Goal: Information Seeking & Learning: Learn about a topic

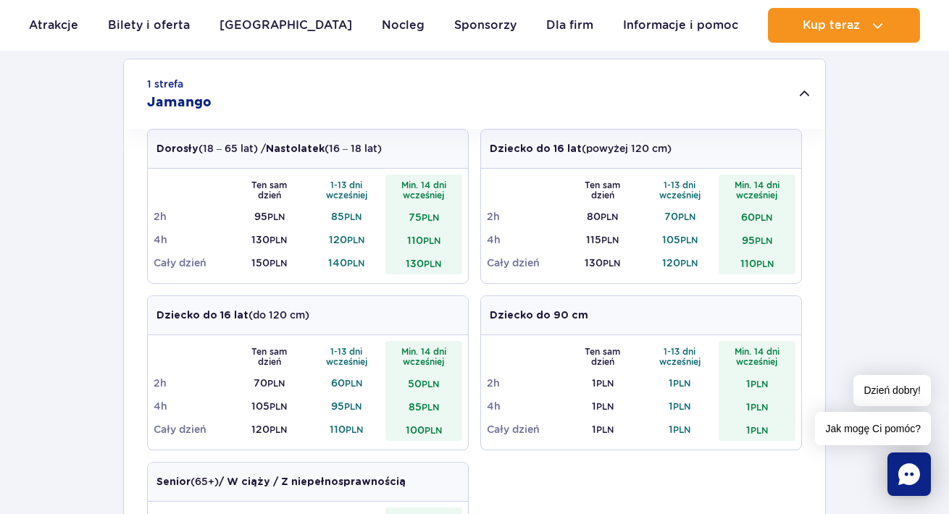
scroll to position [478, 0]
click at [799, 107] on div "1 strefa Jamango" at bounding box center [474, 94] width 701 height 70
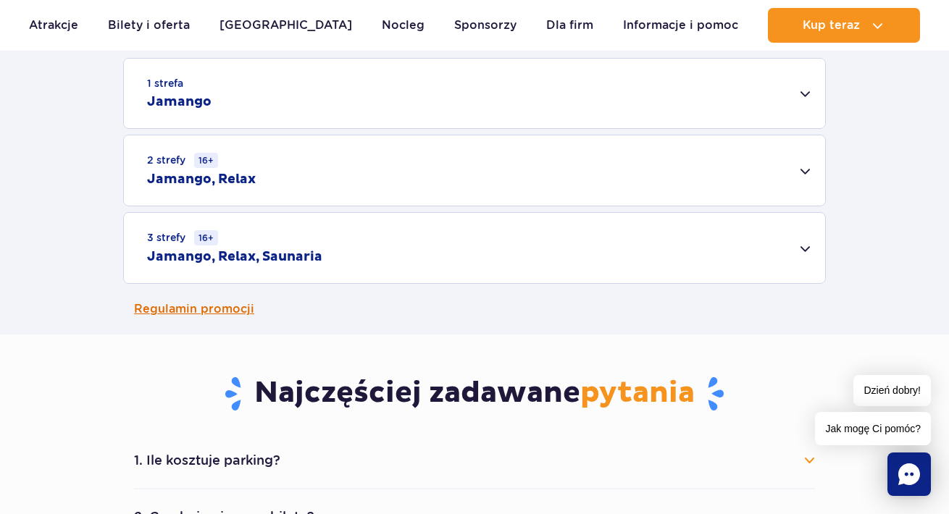
scroll to position [495, 0]
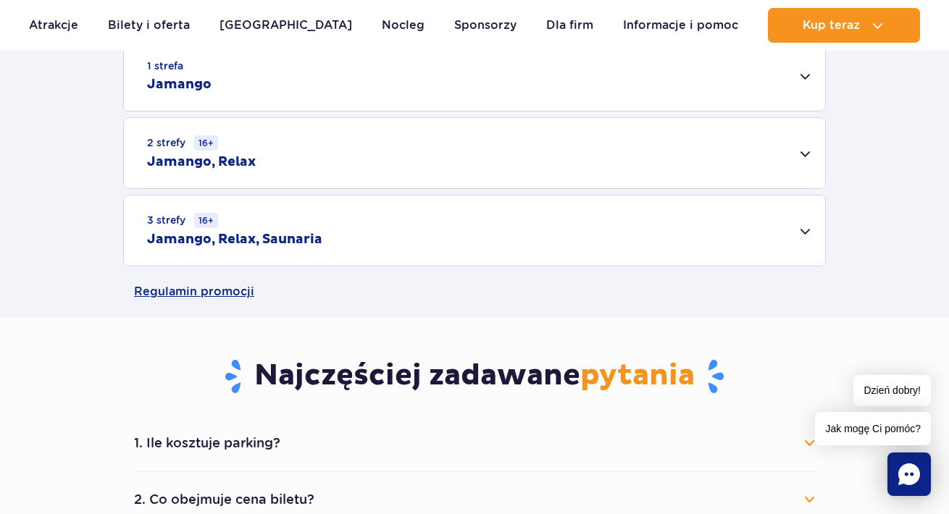
click at [704, 168] on div "2 strefy 16+ Jamango, Relax" at bounding box center [474, 153] width 701 height 70
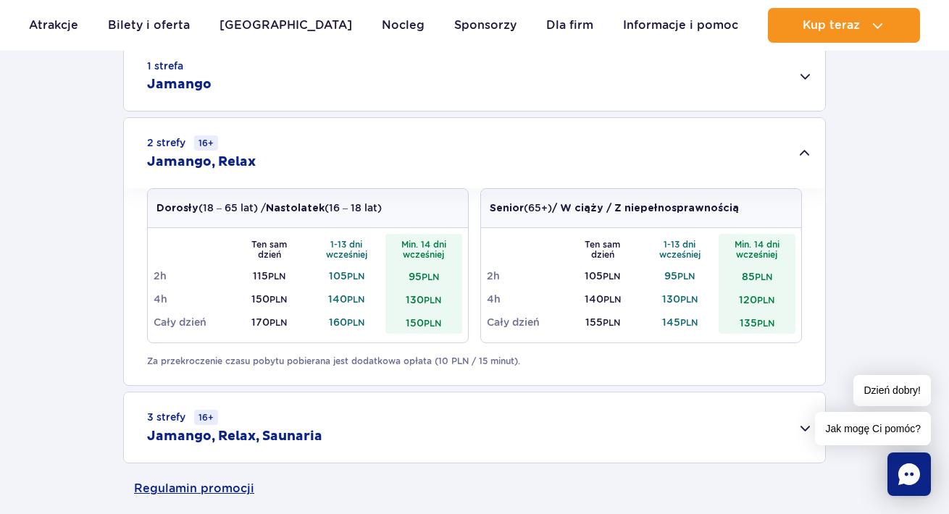
click at [704, 168] on div "2 strefy 16+ Jamango, Relax" at bounding box center [474, 153] width 701 height 70
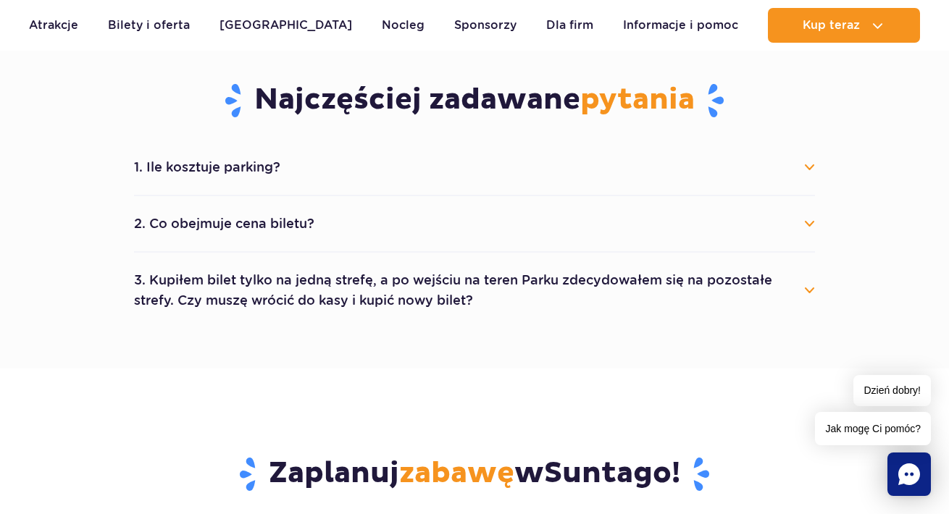
scroll to position [826, 0]
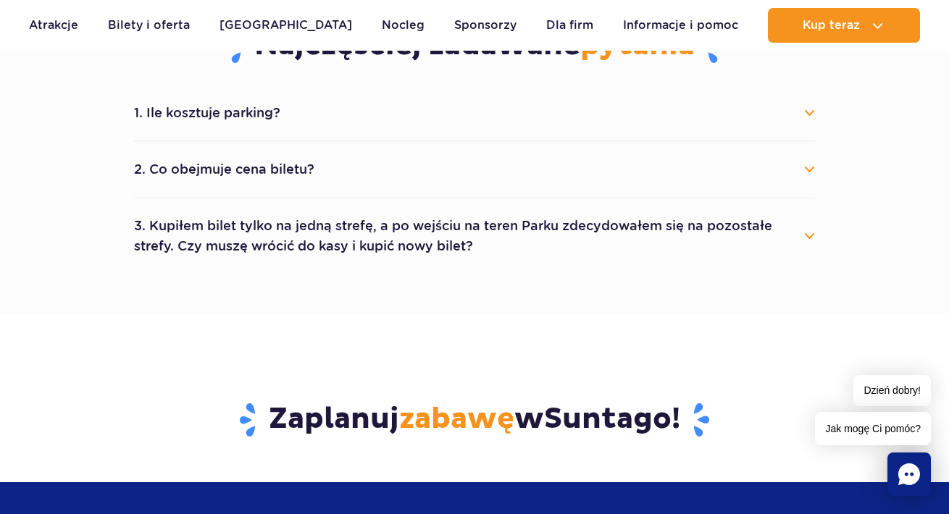
click at [647, 177] on button "2. Co obejmuje cena biletu?" at bounding box center [474, 170] width 681 height 32
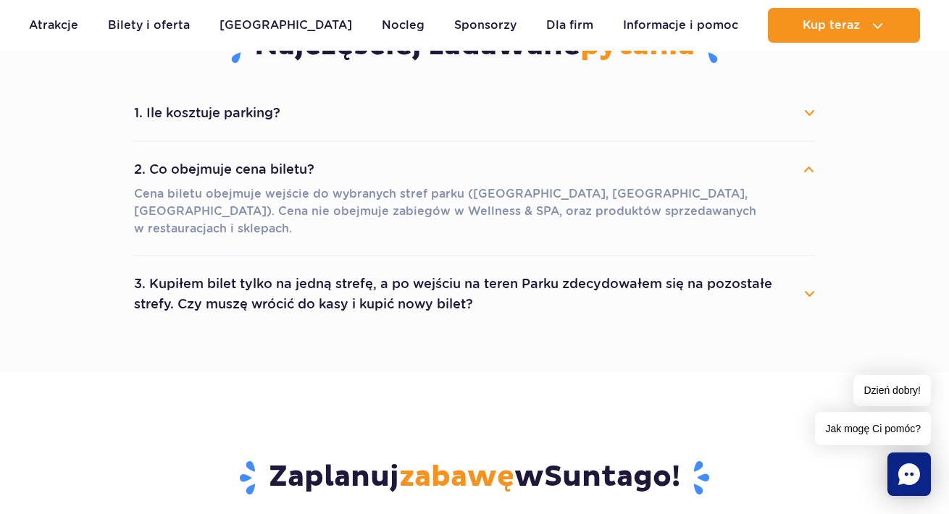
click at [647, 177] on button "2. Co obejmuje cena biletu?" at bounding box center [474, 170] width 681 height 32
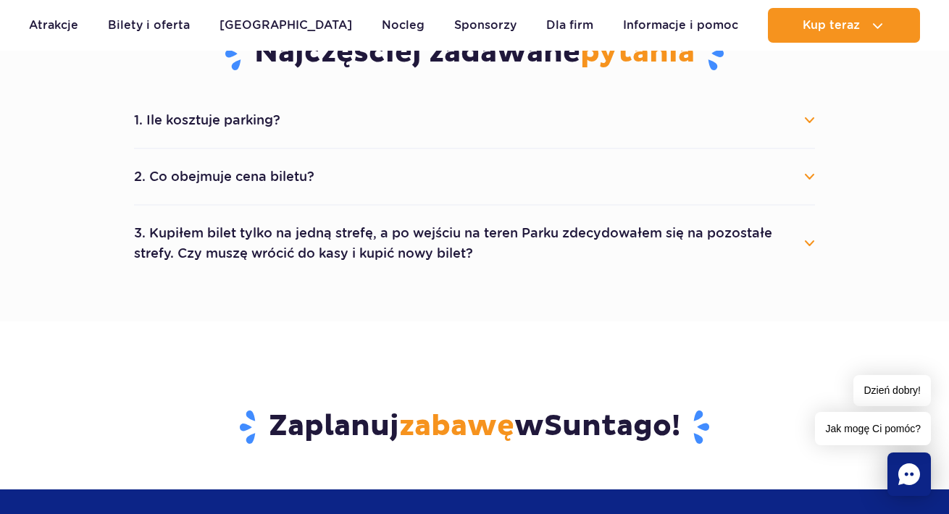
scroll to position [815, 0]
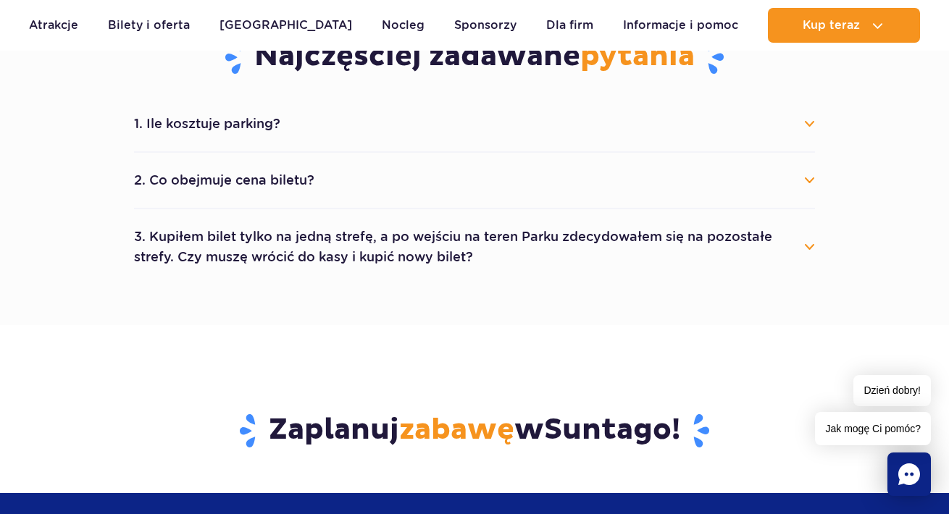
click at [640, 260] on button "3. Kupiłem bilet tylko na jedną strefę, a po wejściu na teren Parku zdecydowałe…" at bounding box center [474, 247] width 681 height 52
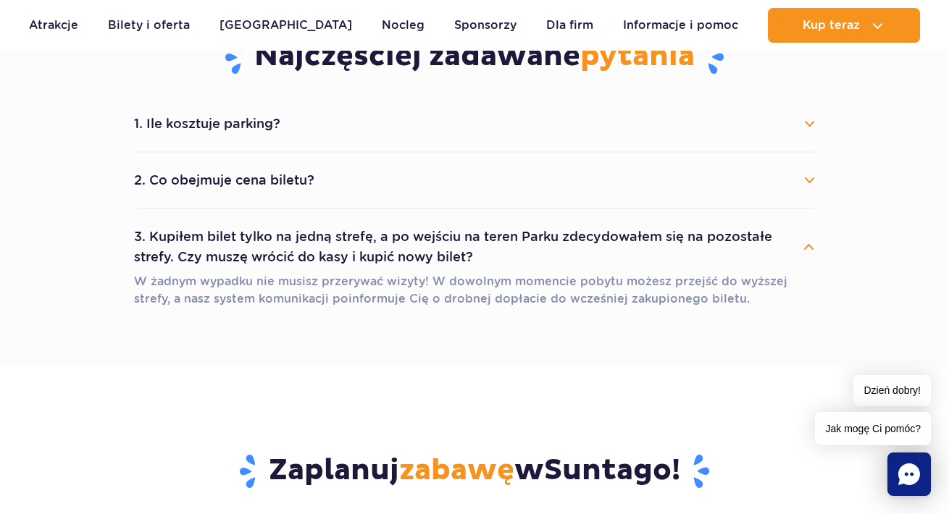
click at [640, 260] on button "3. Kupiłem bilet tylko na jedną strefę, a po wejściu na teren Parku zdecydowałe…" at bounding box center [474, 247] width 681 height 52
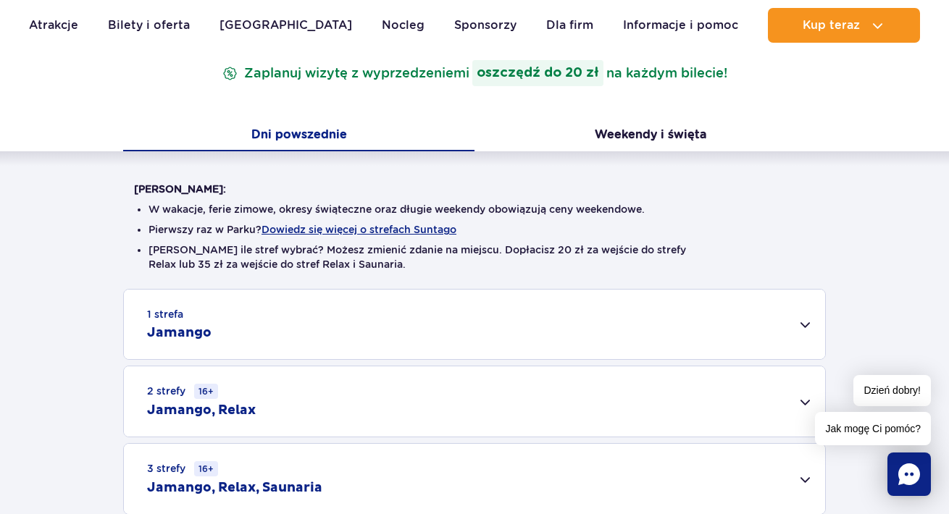
scroll to position [80, 0]
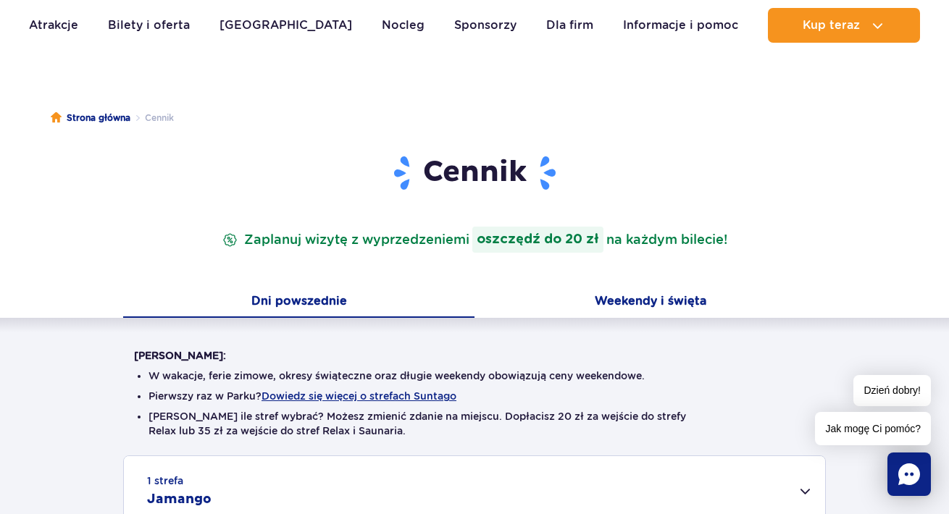
click at [540, 302] on button "Weekendy i święta" at bounding box center [649, 302] width 351 height 30
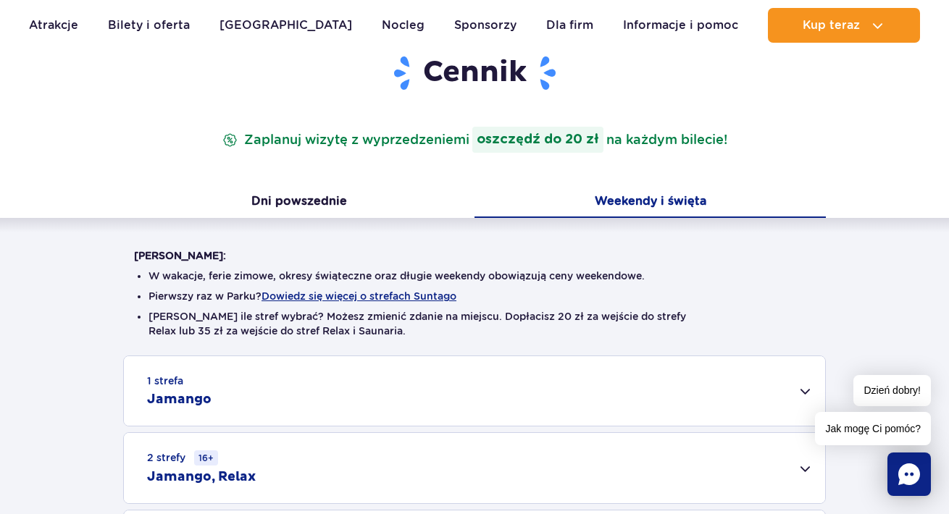
scroll to position [260, 0]
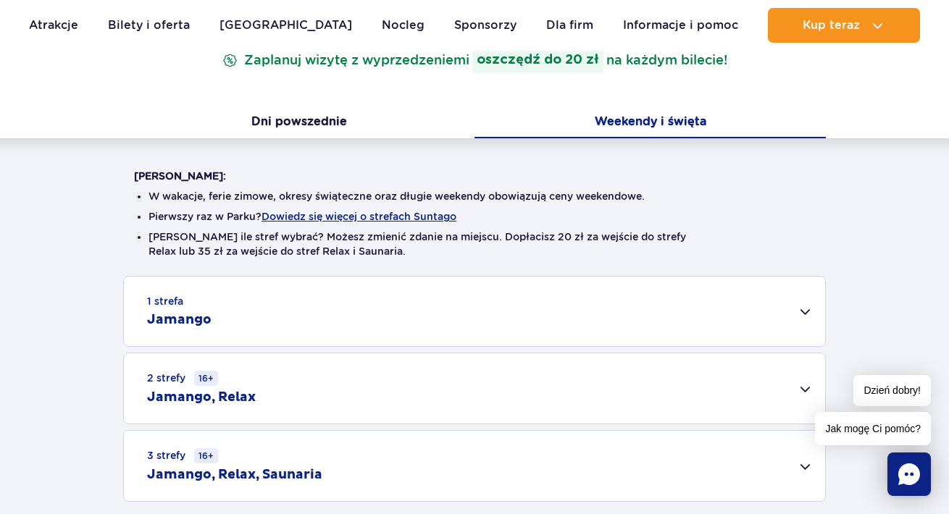
click at [522, 335] on div "1 strefa Jamango" at bounding box center [474, 312] width 701 height 70
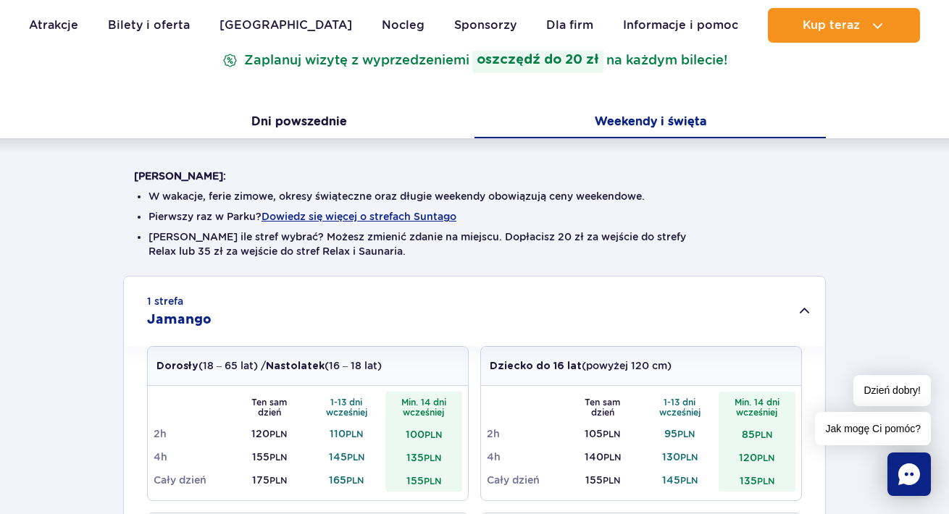
click at [522, 335] on div "1 strefa Jamango" at bounding box center [474, 312] width 701 height 70
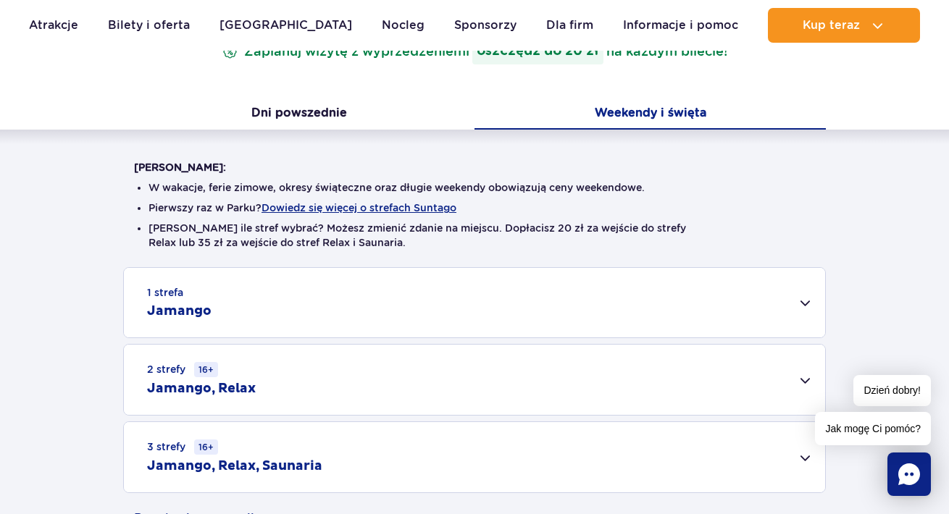
click at [539, 368] on div "2 strefy 16+ Jamango, Relax" at bounding box center [474, 380] width 701 height 70
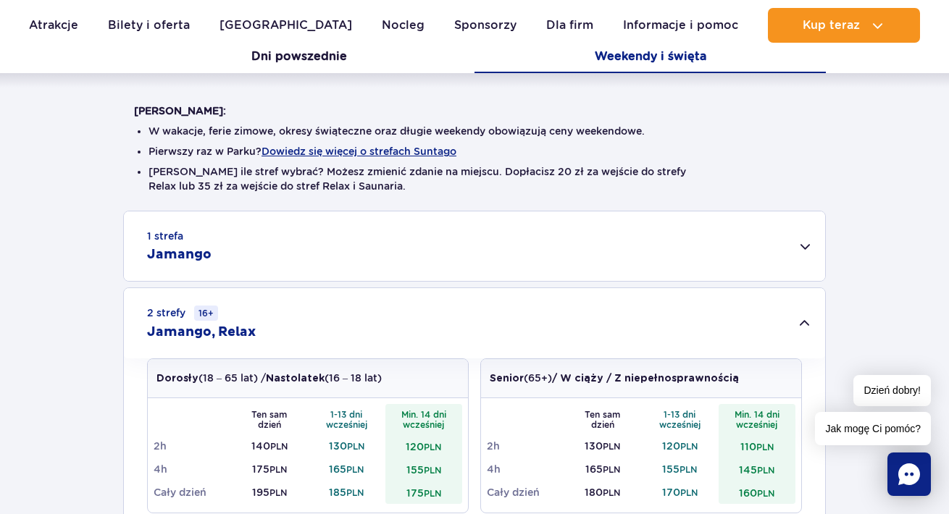
scroll to position [357, 0]
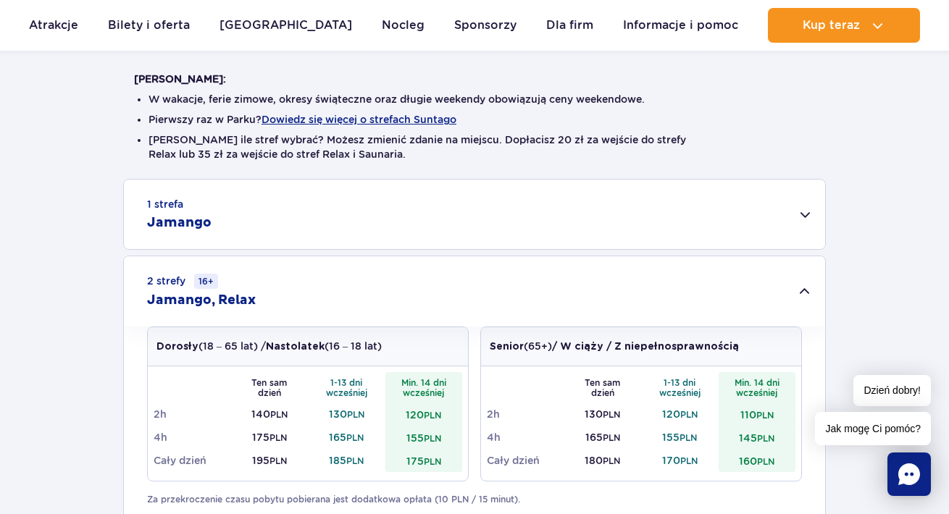
click at [556, 304] on div "2 strefy 16+ Jamango, Relax" at bounding box center [474, 291] width 701 height 70
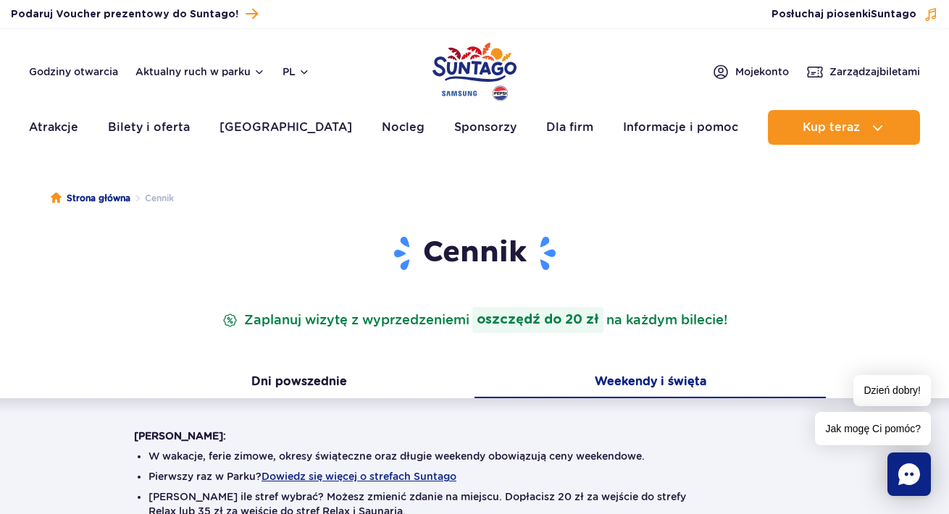
scroll to position [0, 0]
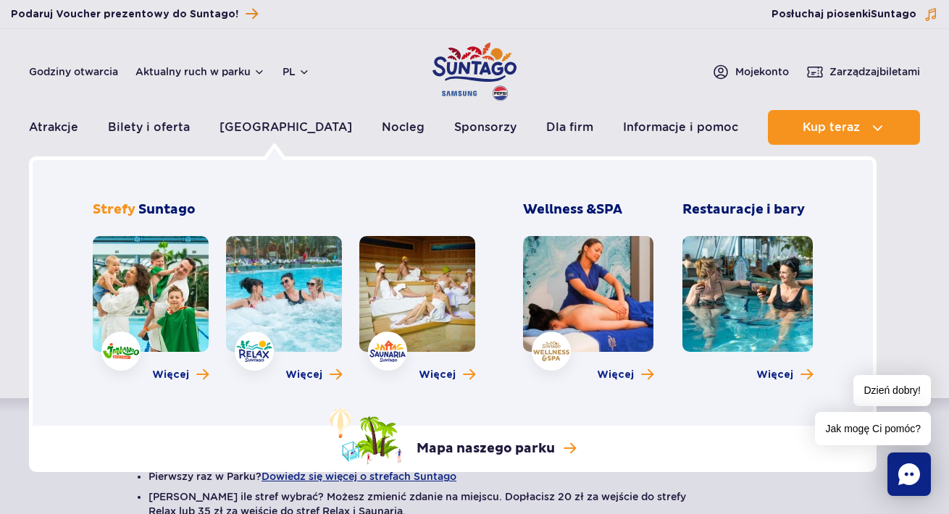
click at [266, 321] on link at bounding box center [284, 294] width 116 height 116
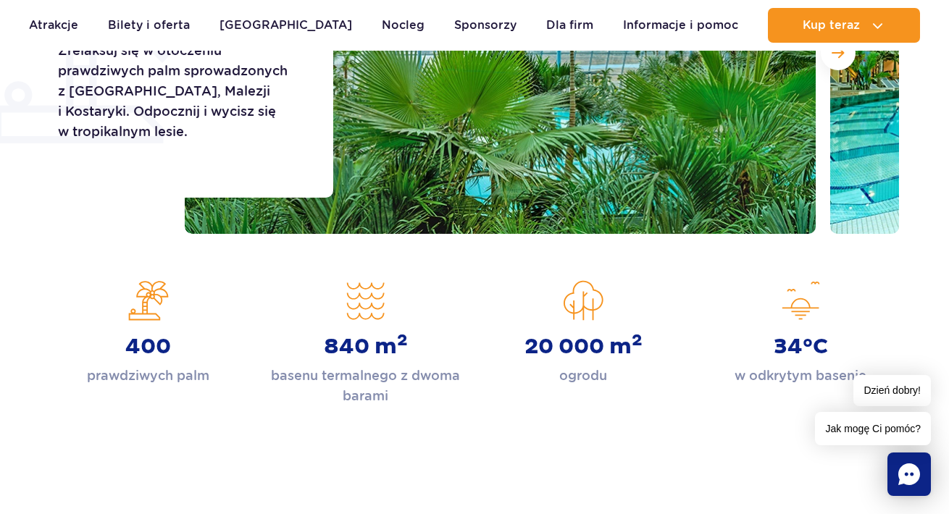
scroll to position [87, 0]
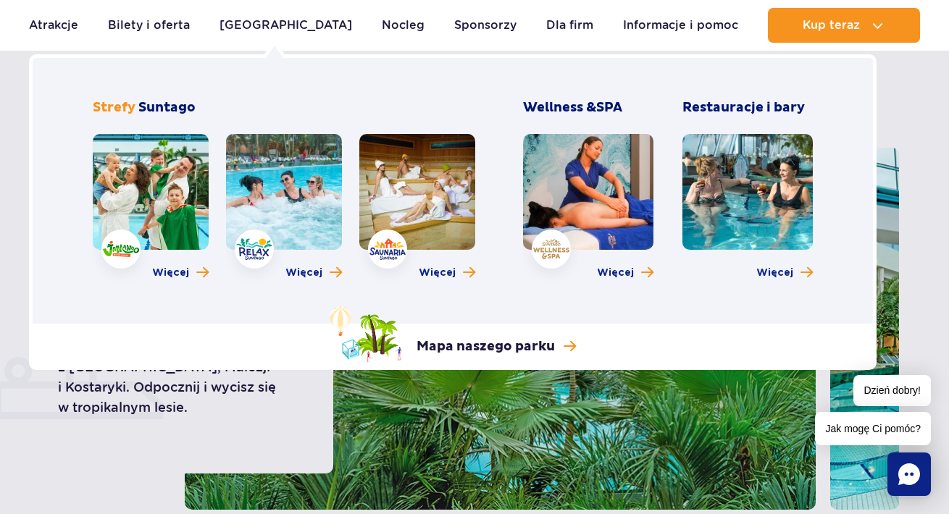
click at [577, 185] on link at bounding box center [588, 192] width 130 height 116
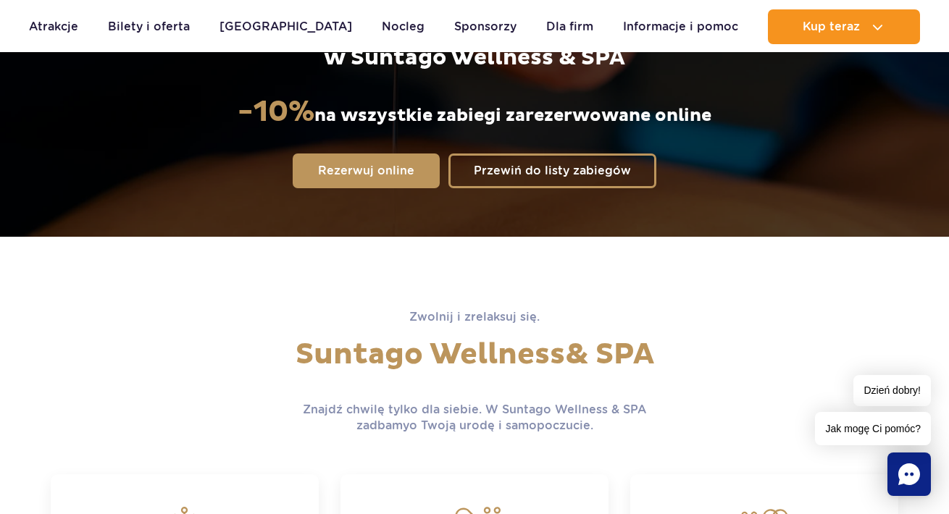
scroll to position [290, 1]
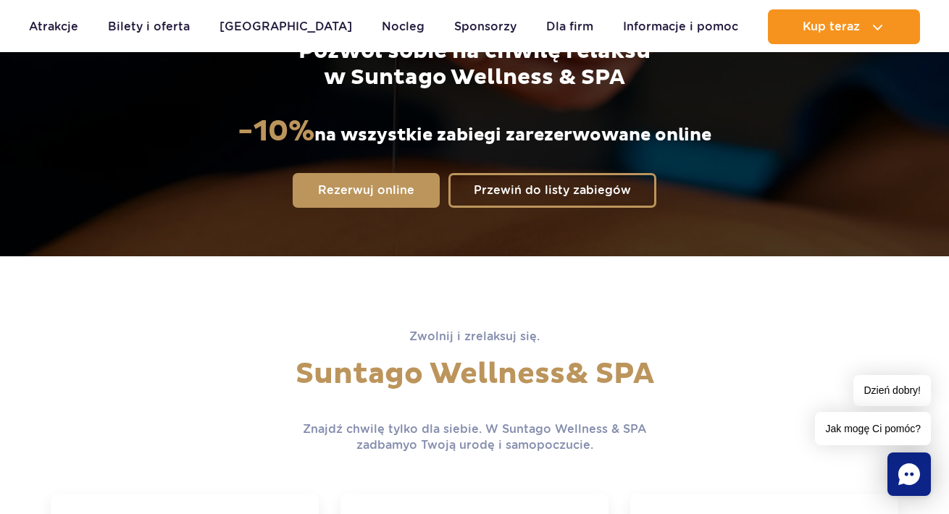
click at [558, 223] on div "Pozwól sobie na chwilę relaksu w Suntago Wellness & SPA -10% na wszystkie zabie…" at bounding box center [474, 58] width 927 height 398
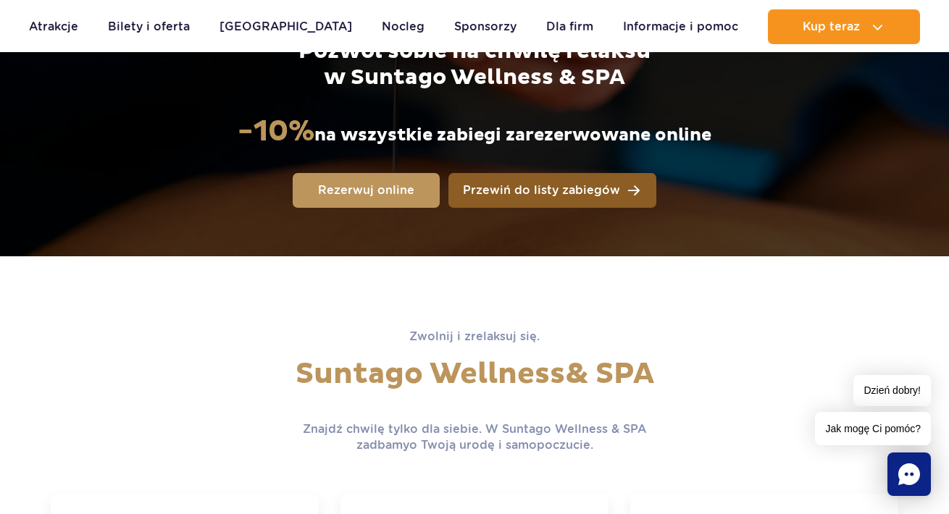
click at [558, 196] on span "Przewiń do listy zabiegów" at bounding box center [541, 191] width 157 height 12
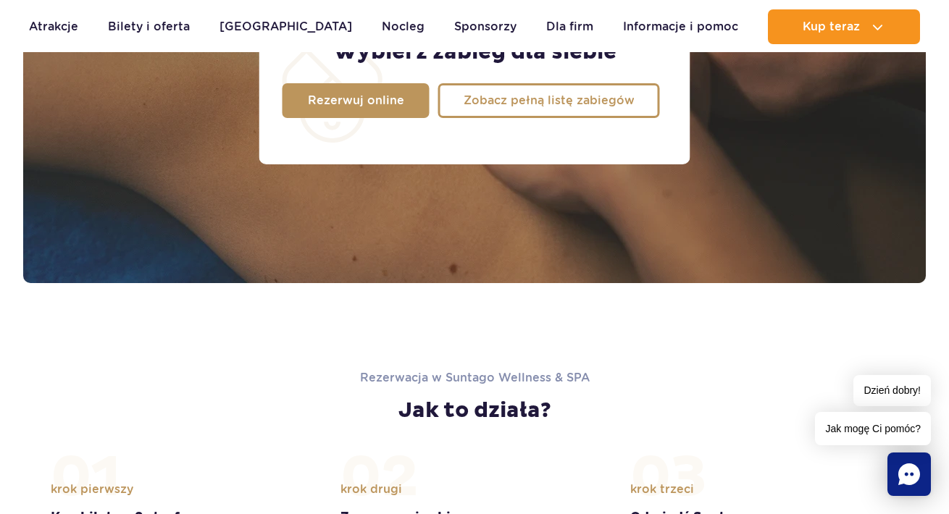
scroll to position [1329, 0]
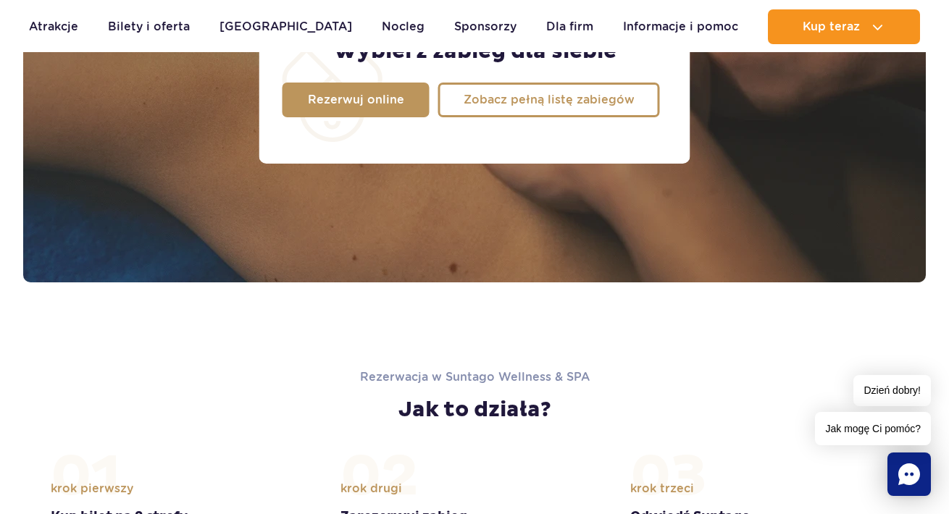
click at [527, 126] on div "Wybierz zabieg dla siebie Rezerwuj online Zobacz pełną listę zabiegów" at bounding box center [474, 77] width 431 height 172
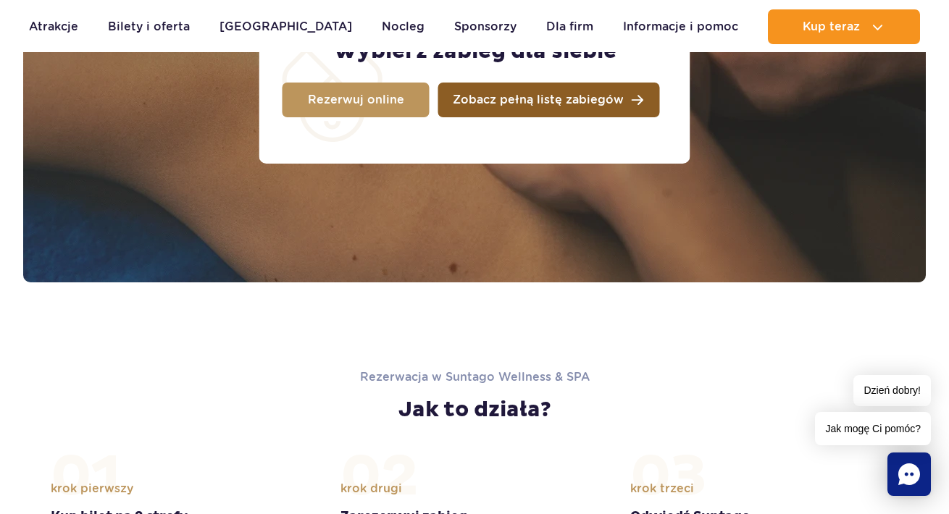
click at [527, 111] on link "Zobacz pełną listę zabiegów" at bounding box center [549, 100] width 222 height 35
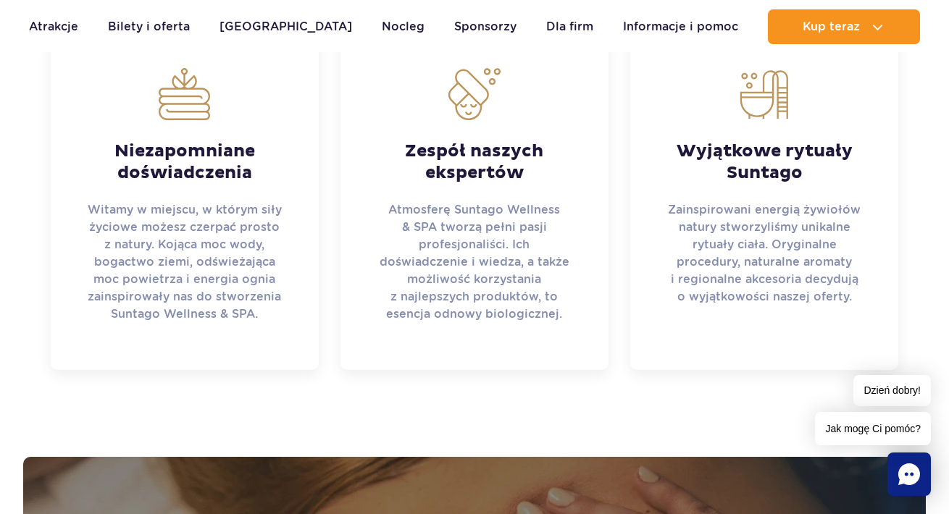
scroll to position [739, 0]
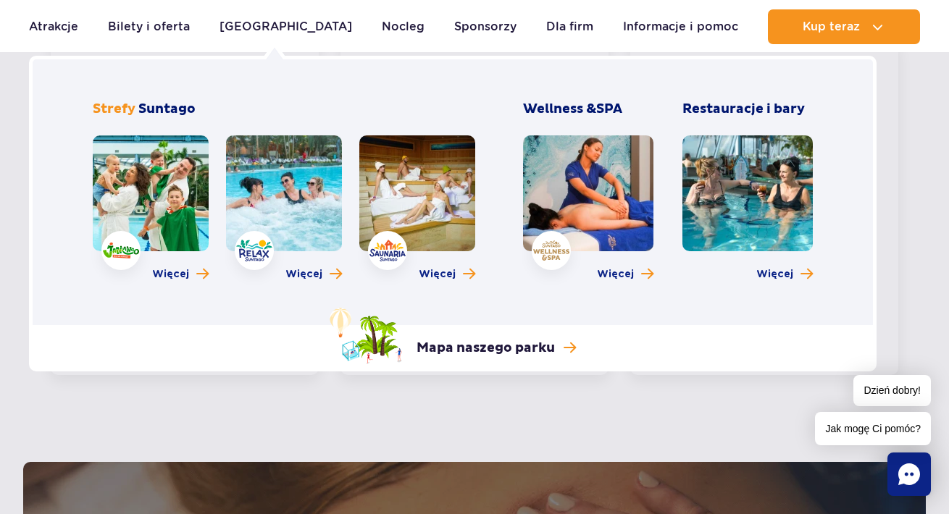
click at [181, 210] on link at bounding box center [151, 193] width 116 height 116
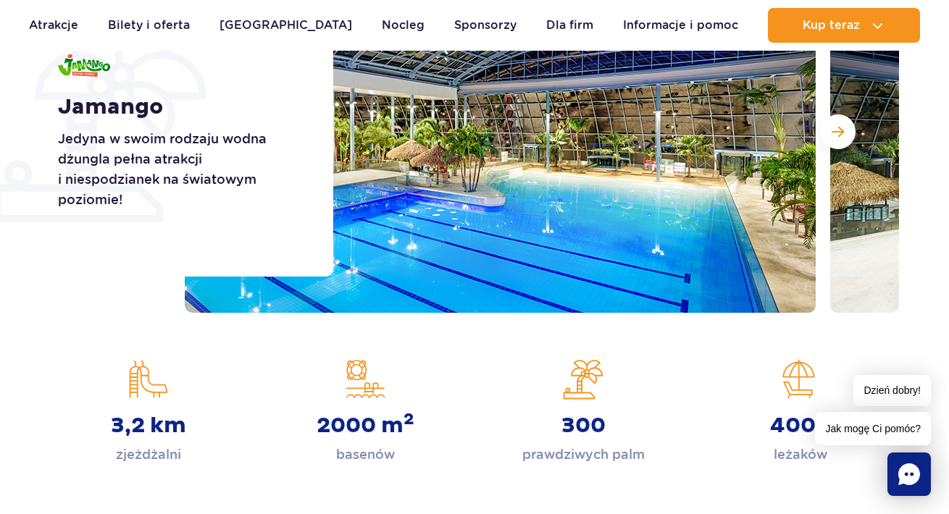
scroll to position [277, 0]
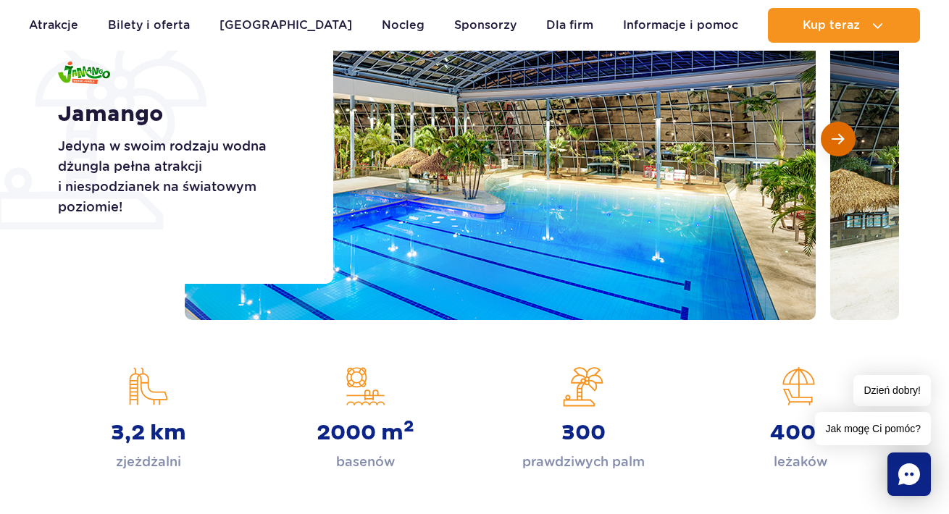
click at [845, 146] on button "Następny slajd" at bounding box center [837, 139] width 35 height 35
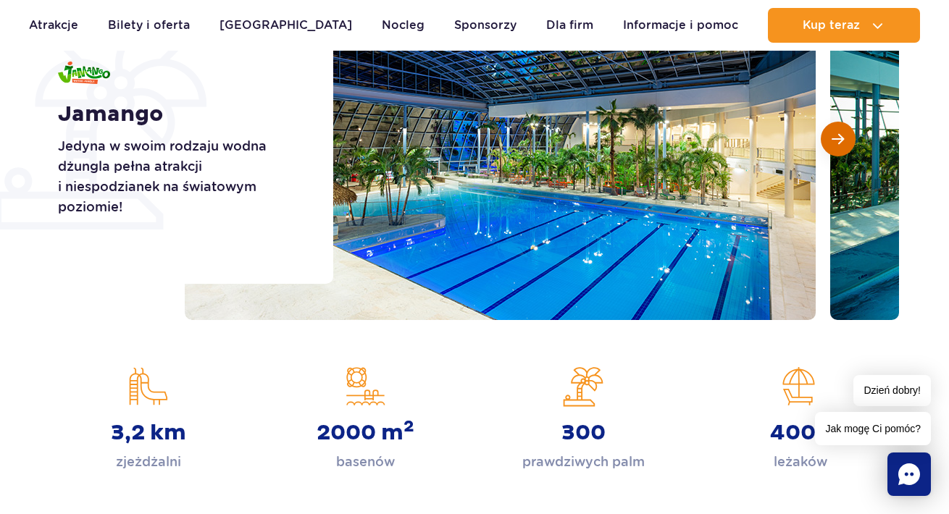
click at [845, 146] on button "Następny slajd" at bounding box center [837, 139] width 35 height 35
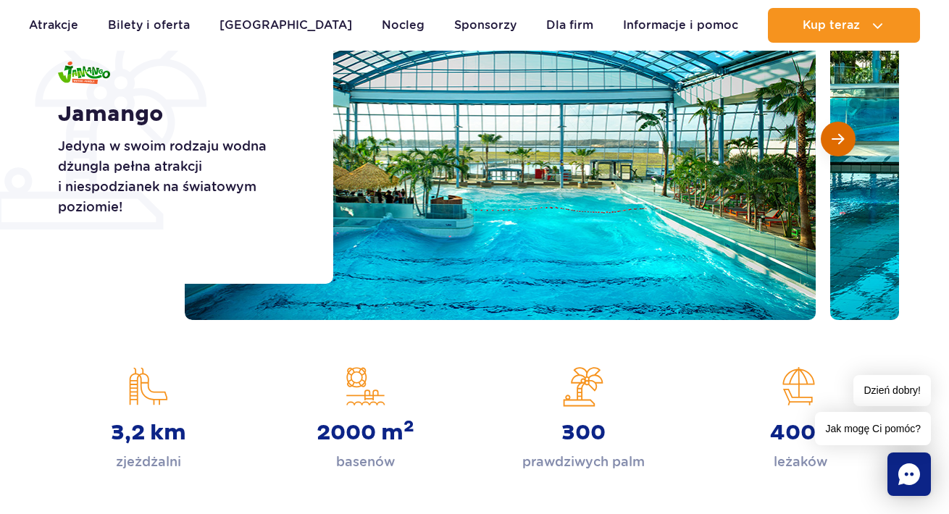
click at [845, 146] on button "Następny slajd" at bounding box center [837, 139] width 35 height 35
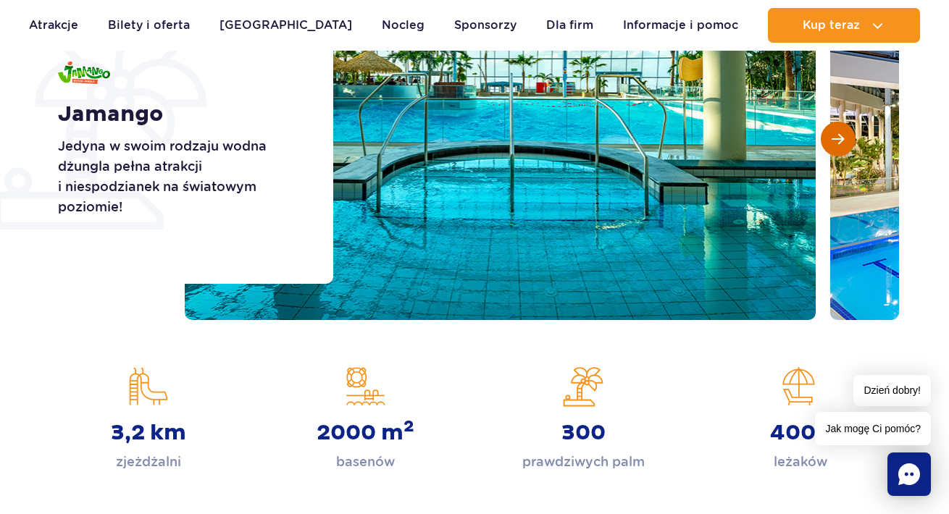
click at [845, 146] on button "Następny slajd" at bounding box center [837, 139] width 35 height 35
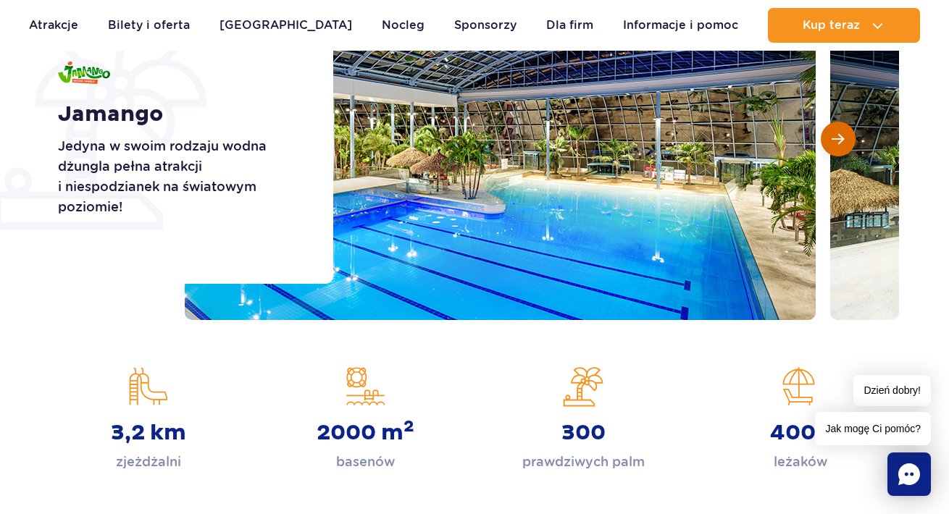
click at [845, 147] on button "Następny slajd" at bounding box center [837, 139] width 35 height 35
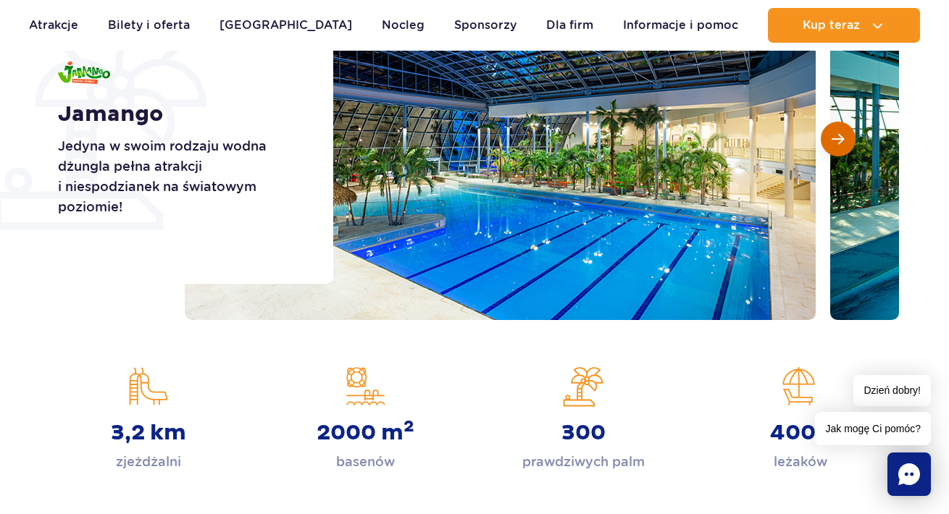
click at [846, 148] on button "Następny slajd" at bounding box center [837, 139] width 35 height 35
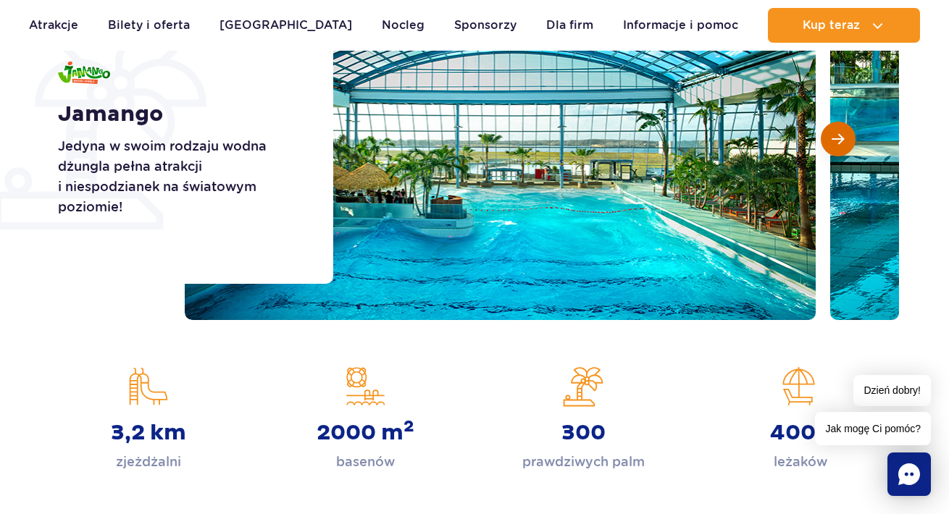
click at [846, 149] on button "Następny slajd" at bounding box center [837, 139] width 35 height 35
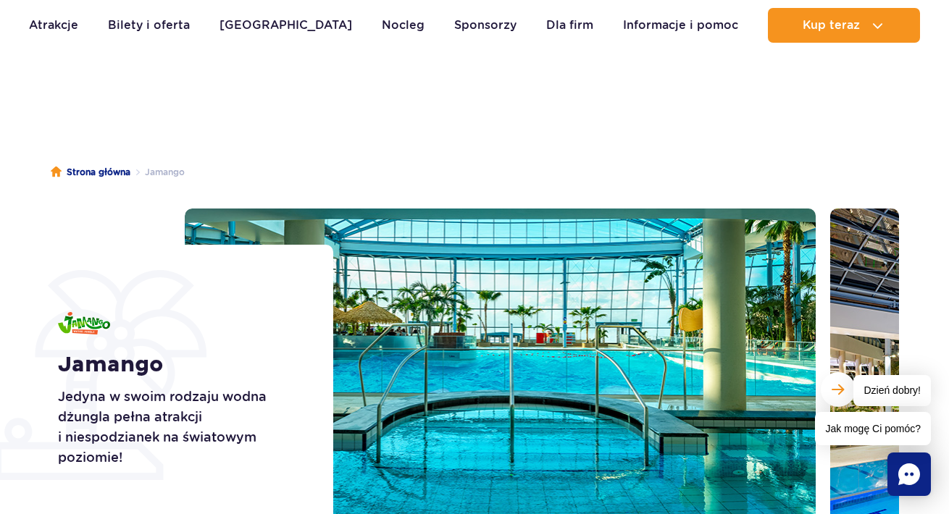
scroll to position [165, 0]
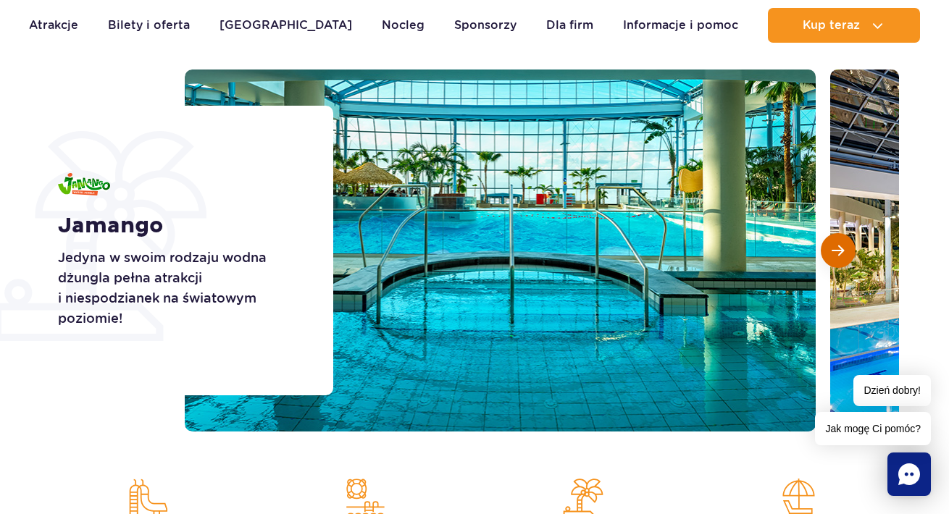
click at [837, 261] on button "Następny slajd" at bounding box center [837, 250] width 35 height 35
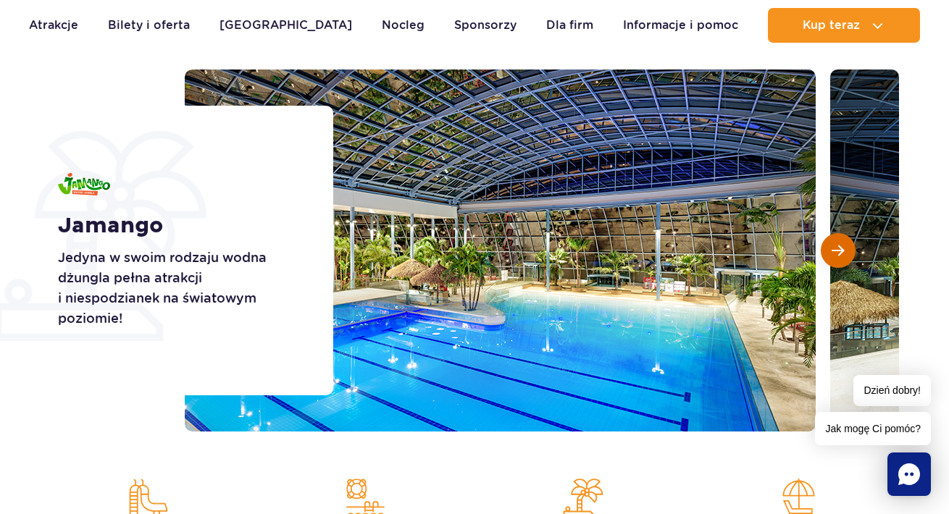
click at [837, 261] on button "Następny slajd" at bounding box center [837, 250] width 35 height 35
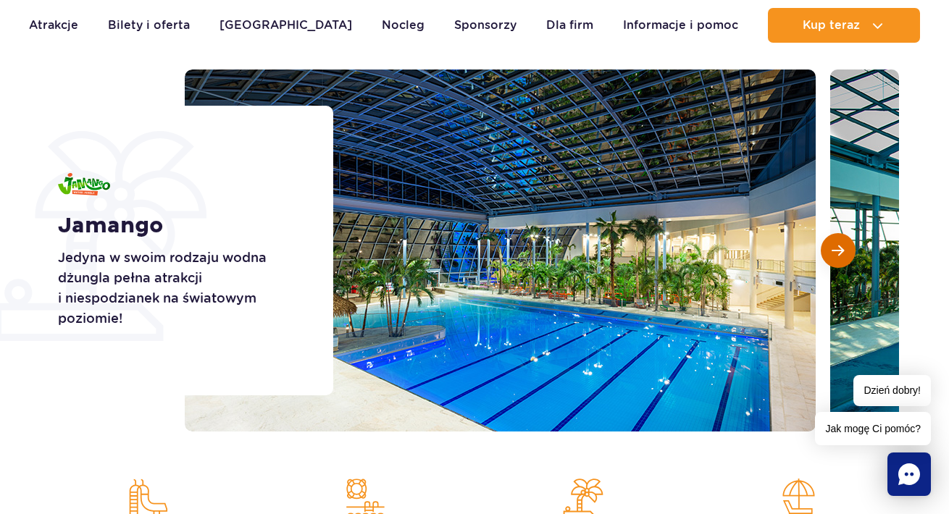
click at [837, 261] on button "Następny slajd" at bounding box center [837, 250] width 35 height 35
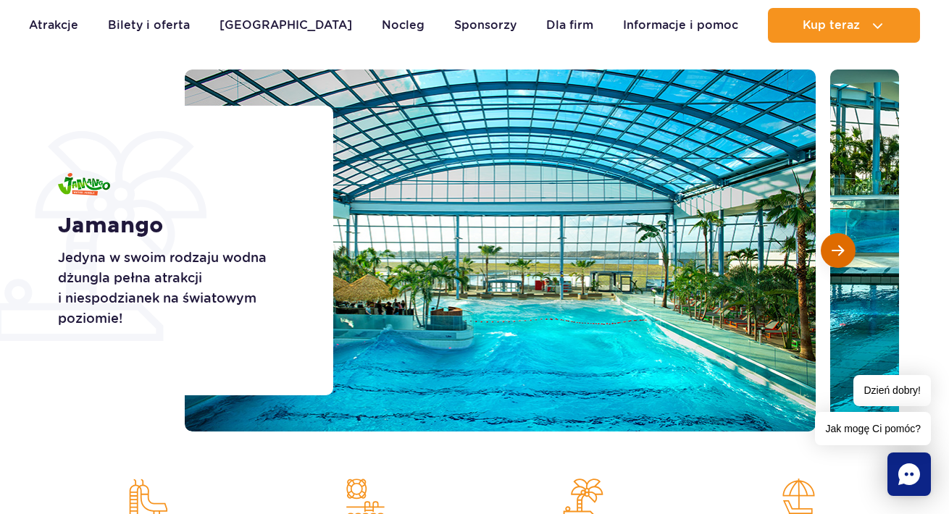
click at [837, 261] on button "Następny slajd" at bounding box center [837, 250] width 35 height 35
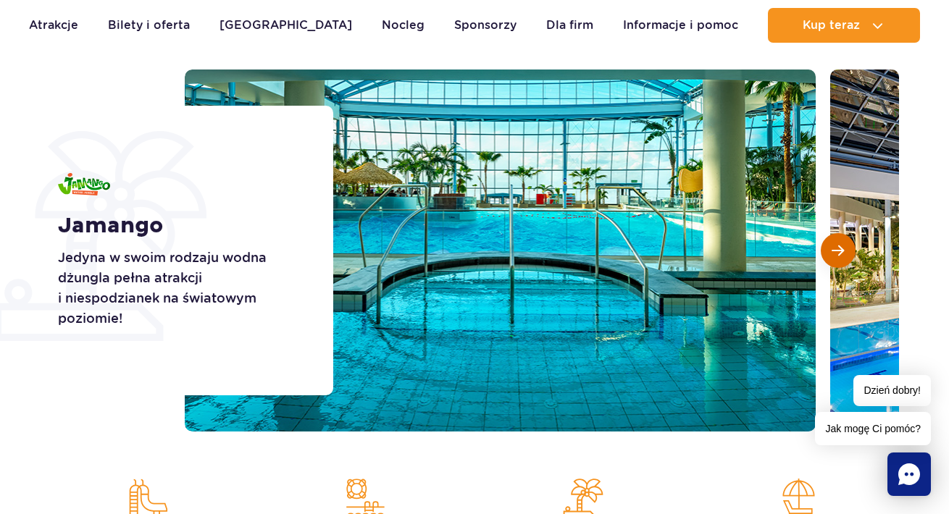
click at [837, 261] on button "Następny slajd" at bounding box center [837, 250] width 35 height 35
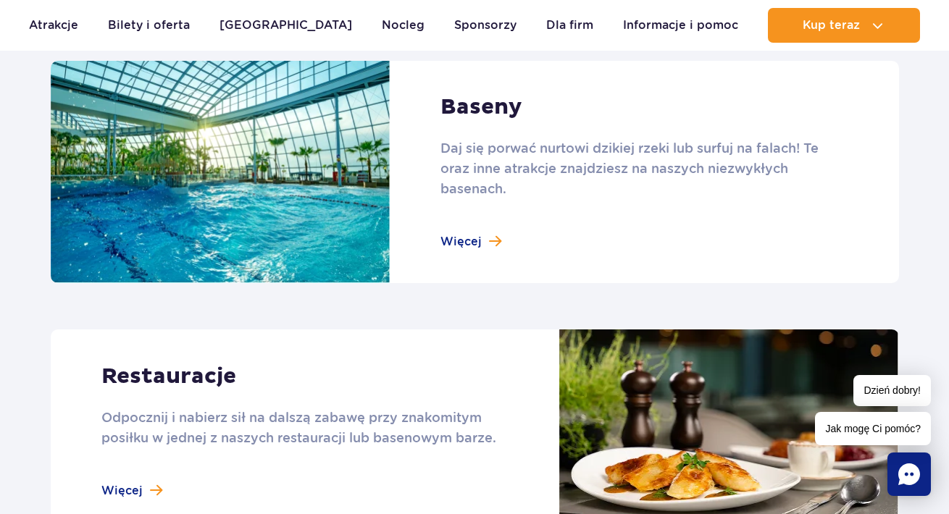
scroll to position [1550, 0]
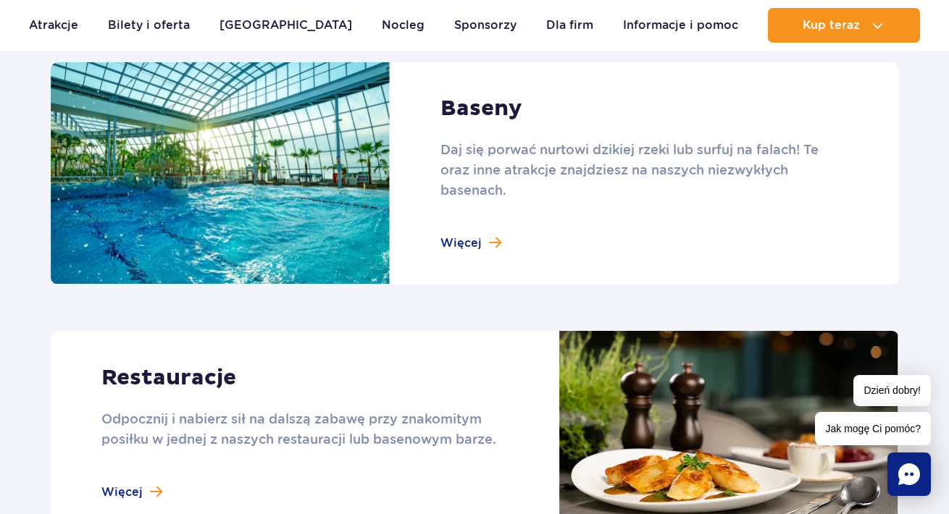
click at [485, 248] on link at bounding box center [475, 173] width 848 height 223
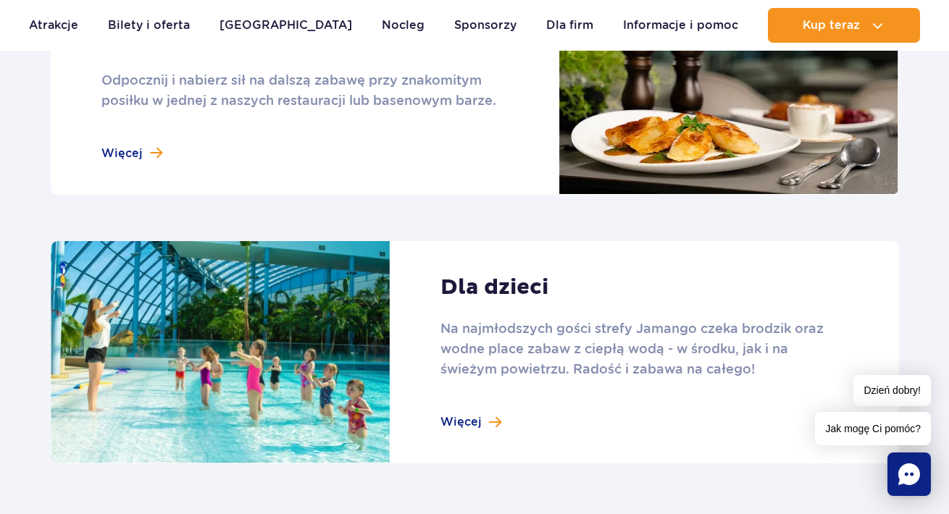
scroll to position [1886, 0]
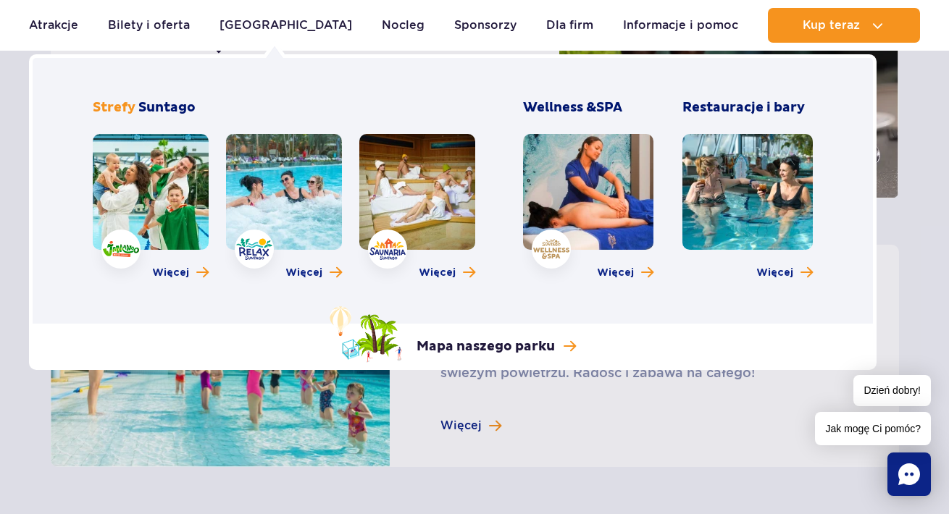
click at [308, 242] on link at bounding box center [284, 192] width 116 height 116
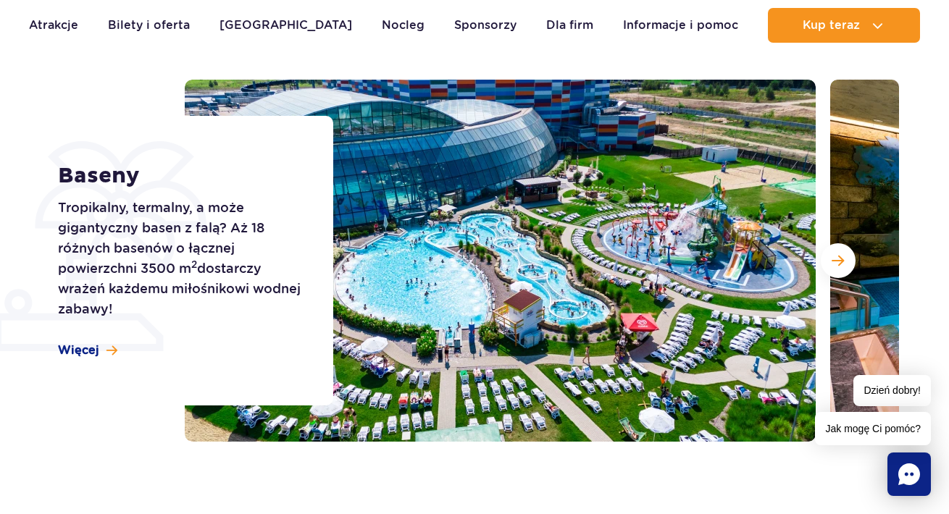
scroll to position [158, 0]
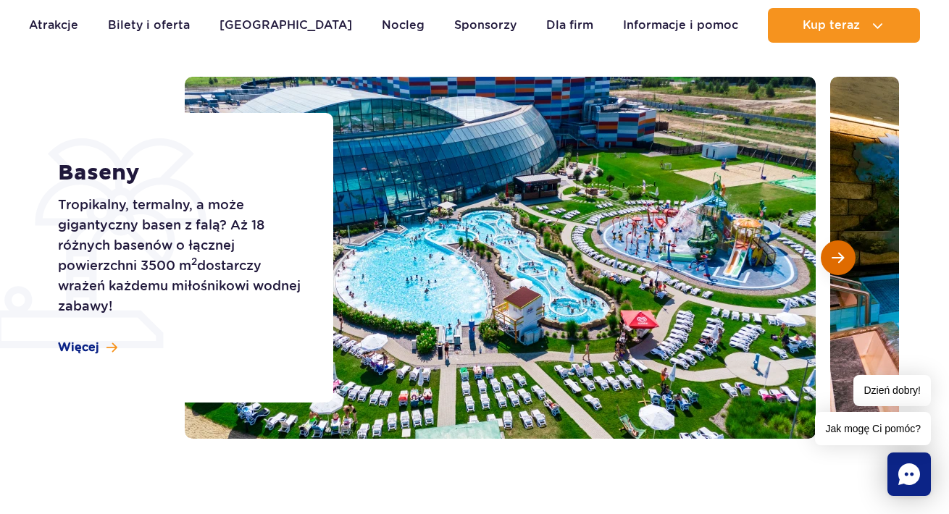
click at [831, 255] on span "Następny slajd" at bounding box center [837, 257] width 12 height 13
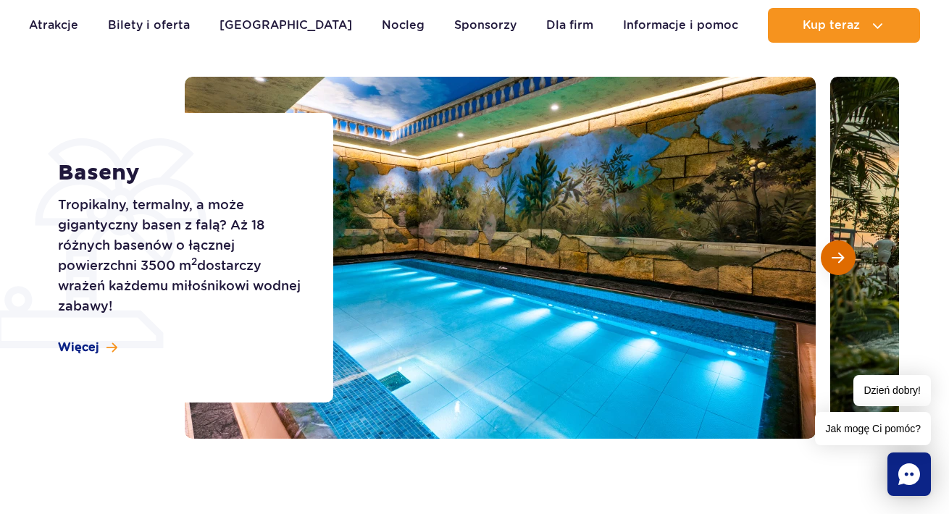
click at [831, 255] on span "Następny slajd" at bounding box center [837, 257] width 12 height 13
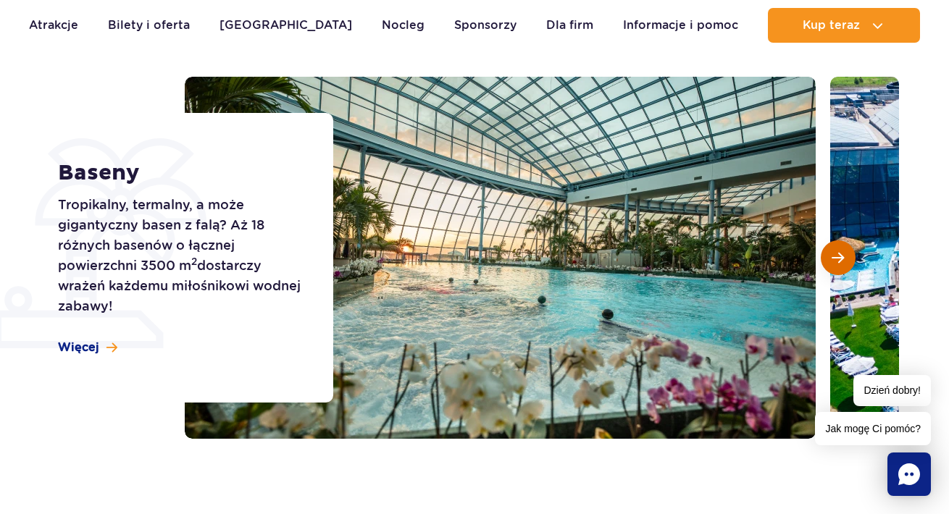
click at [831, 255] on span "Następny slajd" at bounding box center [837, 257] width 12 height 13
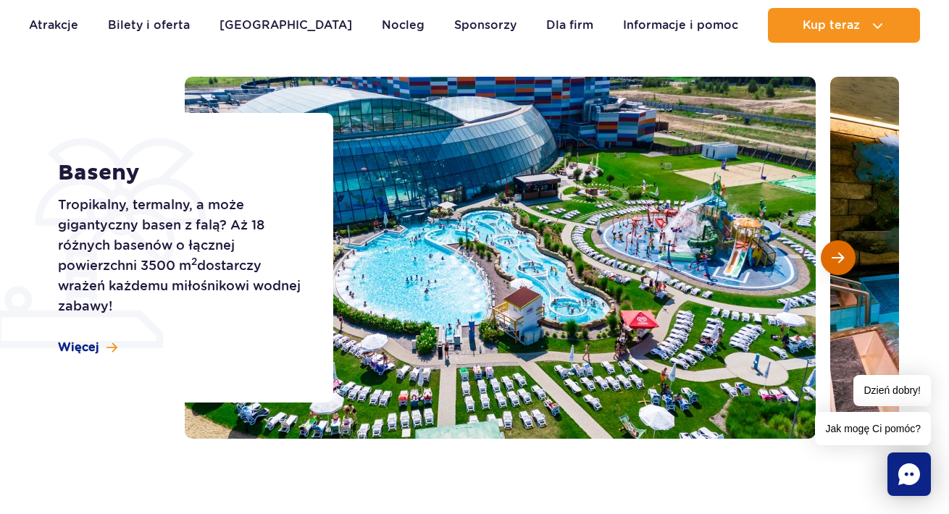
click at [831, 255] on span "Następny slajd" at bounding box center [837, 257] width 12 height 13
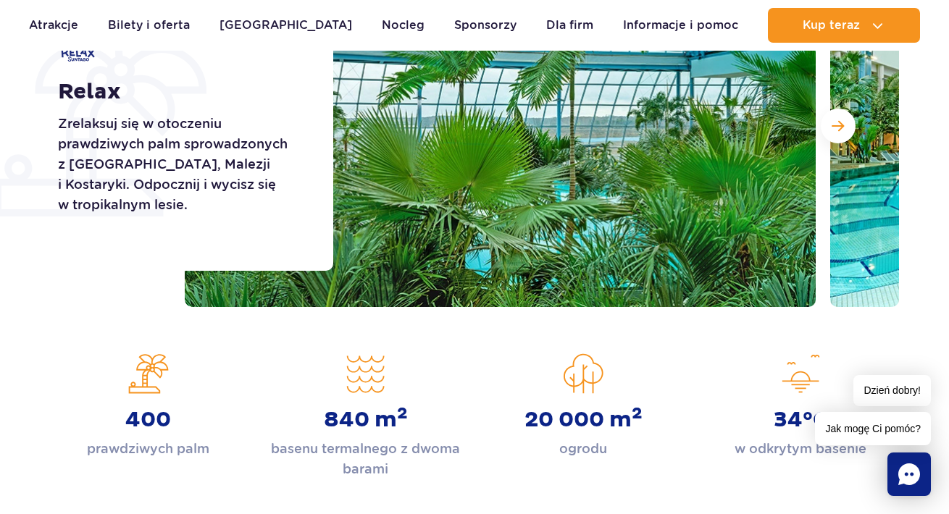
scroll to position [209, 0]
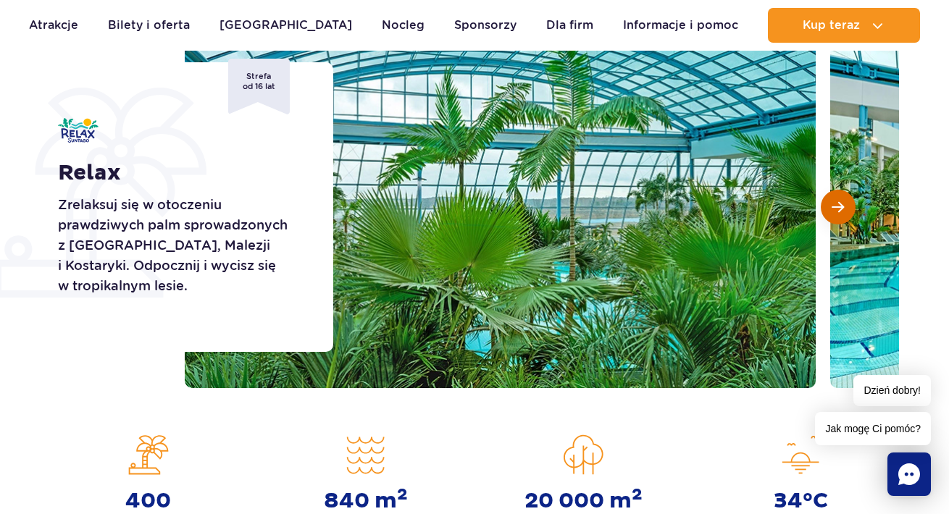
click at [836, 210] on span "Następny slajd" at bounding box center [837, 207] width 12 height 13
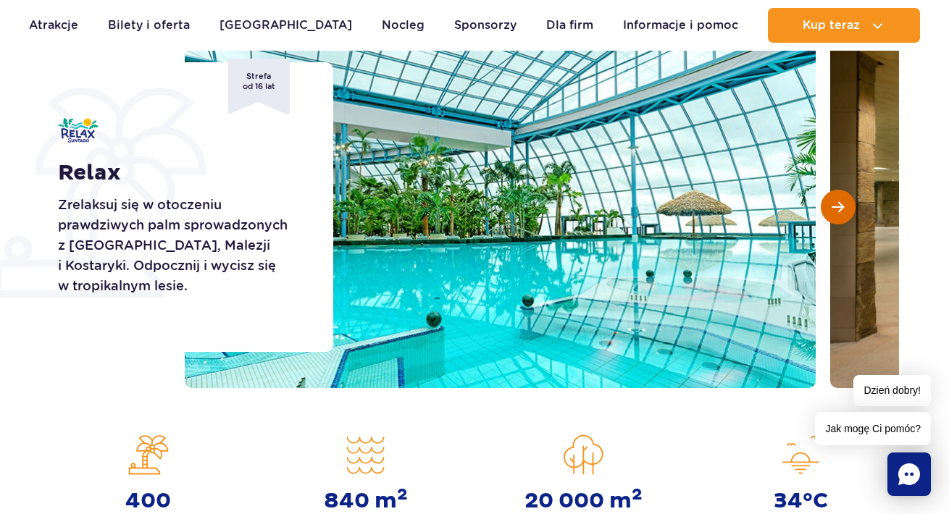
click at [836, 211] on span "Następny slajd" at bounding box center [837, 207] width 12 height 13
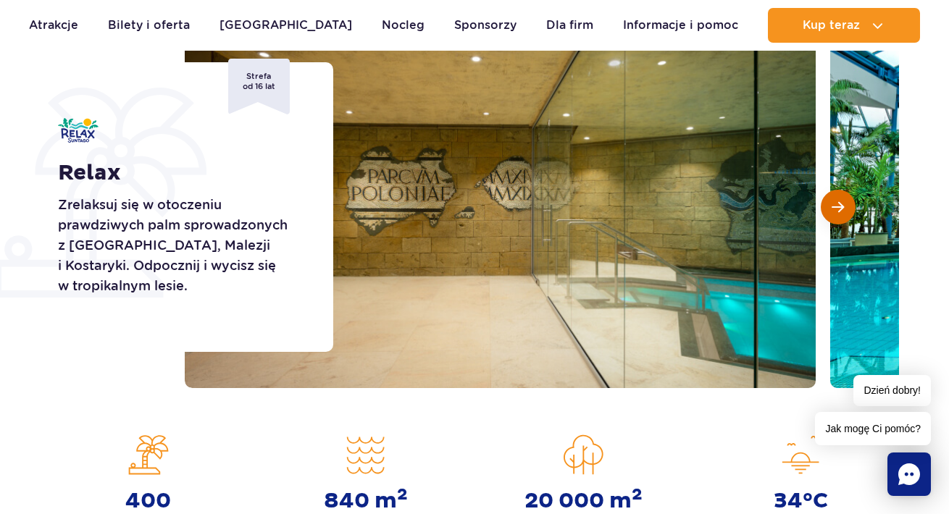
click at [836, 212] on span "Następny slajd" at bounding box center [837, 207] width 12 height 13
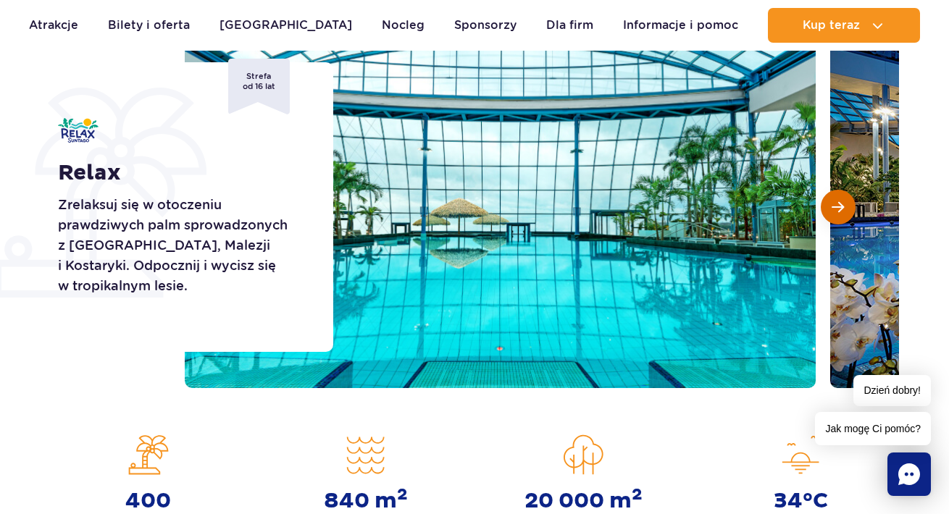
click at [836, 213] on span "Następny slajd" at bounding box center [837, 207] width 12 height 13
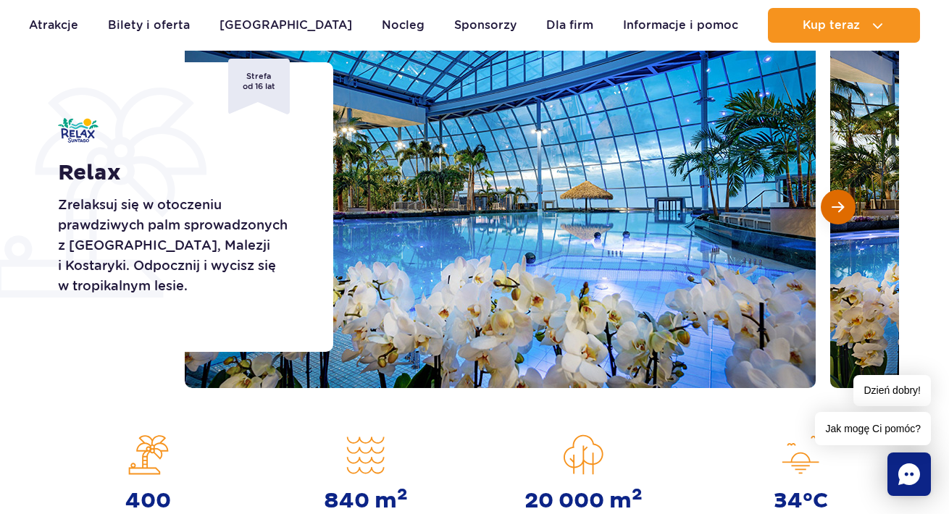
click at [836, 213] on span "Następny slajd" at bounding box center [837, 207] width 12 height 13
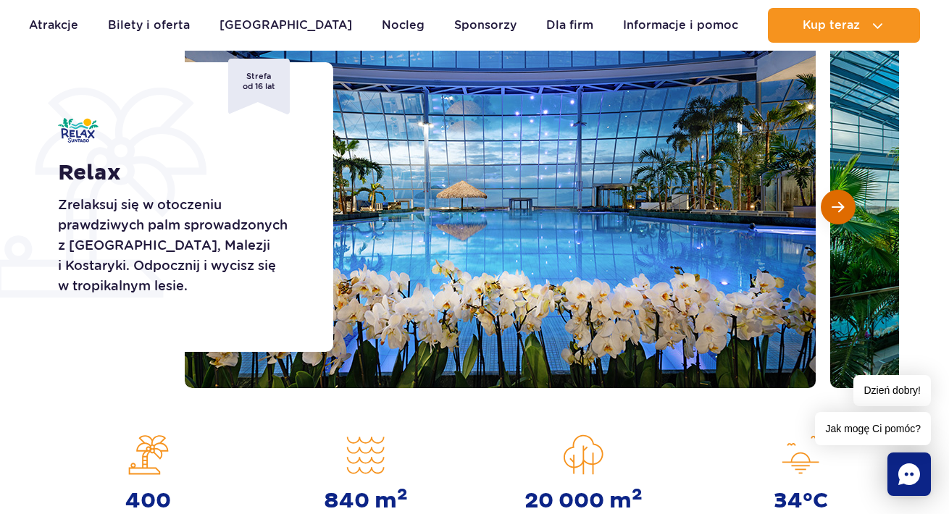
click at [836, 213] on span "Następny slajd" at bounding box center [837, 207] width 12 height 13
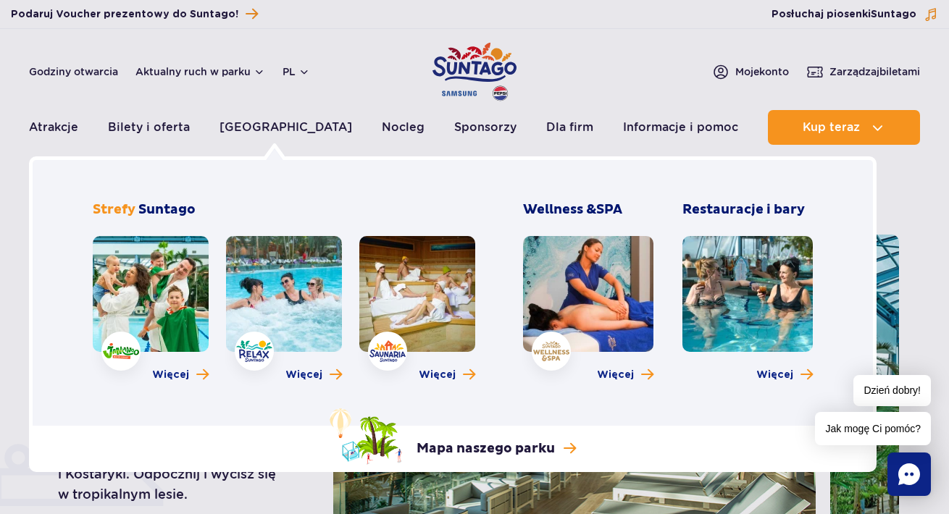
scroll to position [0, 0]
click at [783, 372] on span "Więcej" at bounding box center [774, 375] width 37 height 14
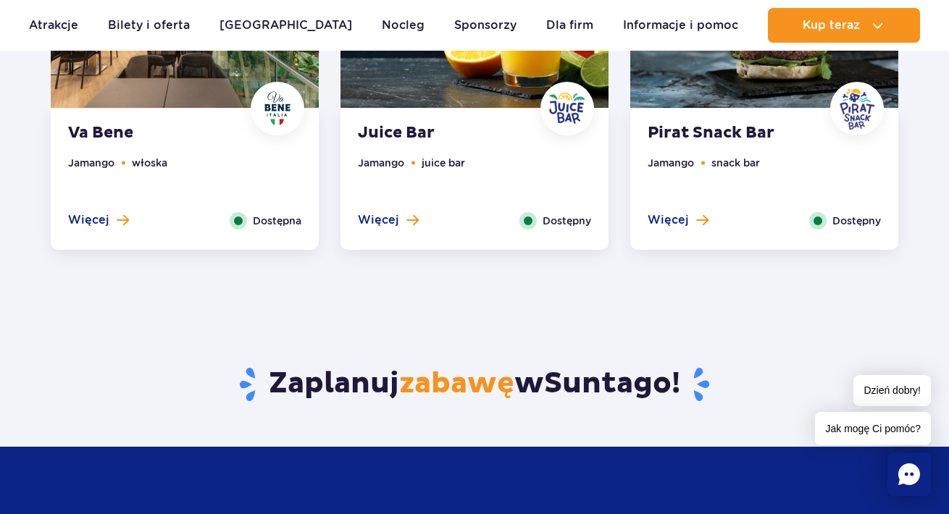
scroll to position [1330, 0]
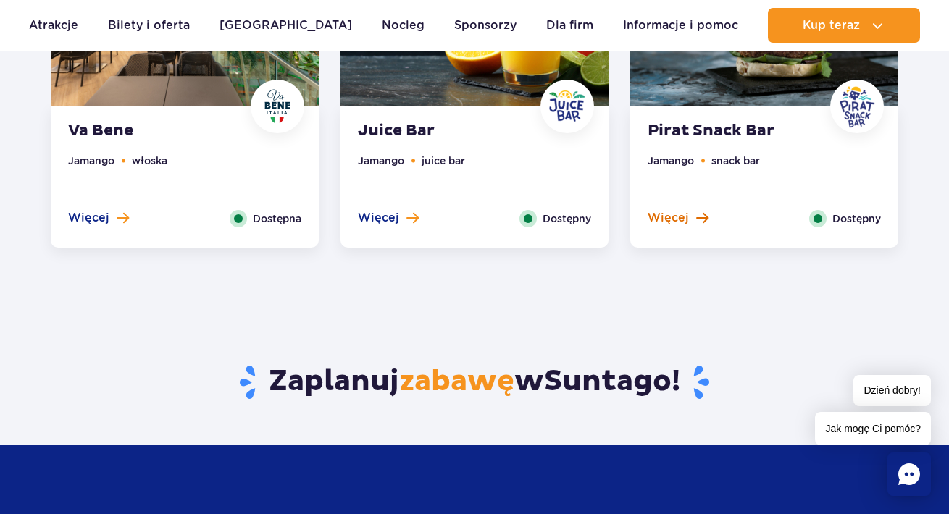
click at [661, 225] on span "Więcej" at bounding box center [667, 218] width 41 height 16
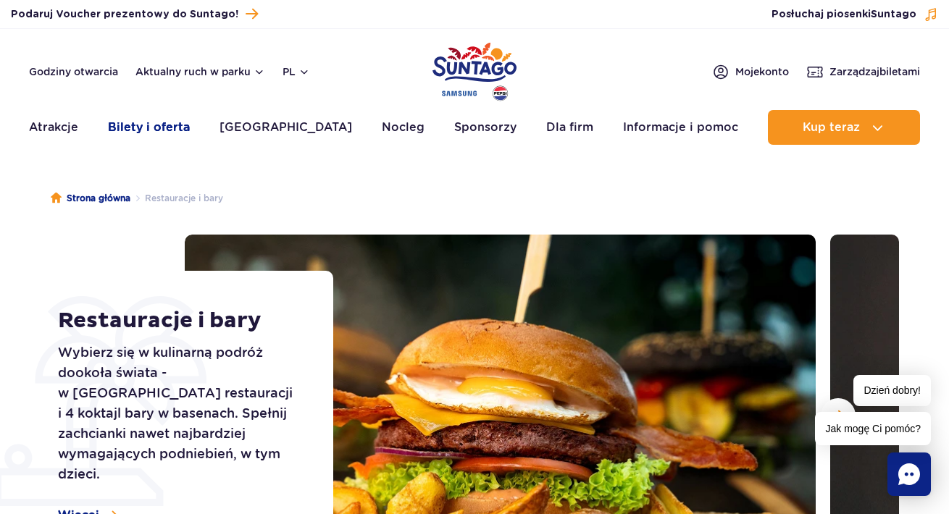
scroll to position [0, 0]
